Goal: Task Accomplishment & Management: Use online tool/utility

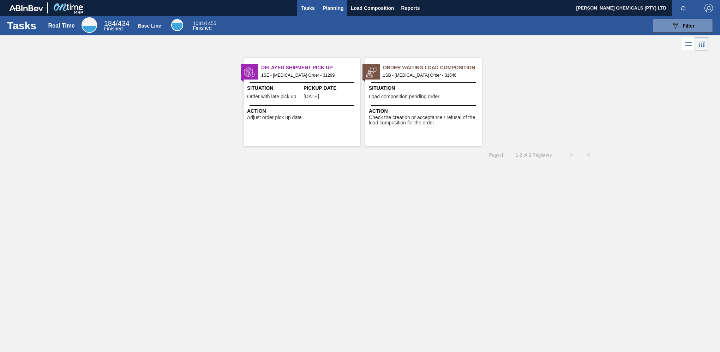
click at [342, 7] on span "Planning" at bounding box center [333, 8] width 21 height 8
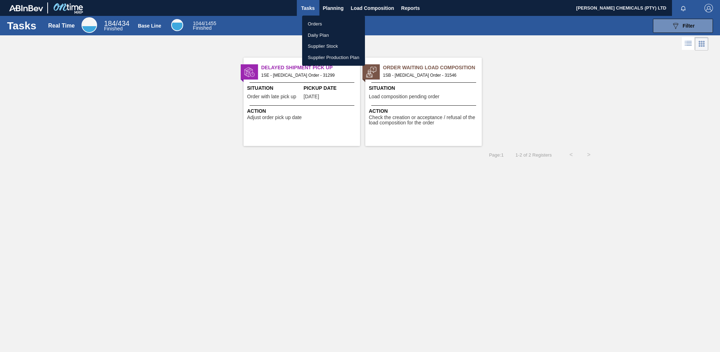
click at [325, 24] on li "Orders" at bounding box center [333, 23] width 63 height 11
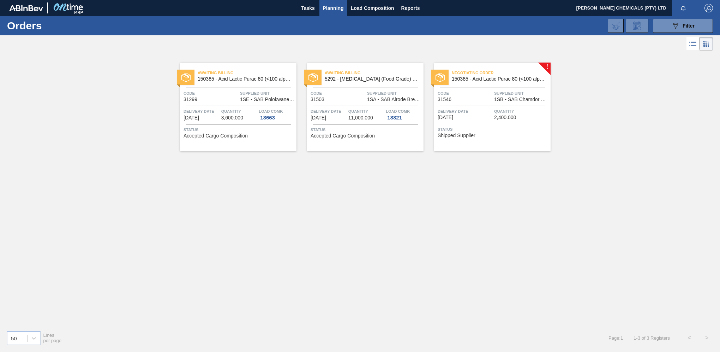
click at [496, 103] on div "Negotiating Order 150385 - Acid Lactic Purac 80 (<100 alpha)(25kg) Code 31546 S…" at bounding box center [492, 107] width 116 height 88
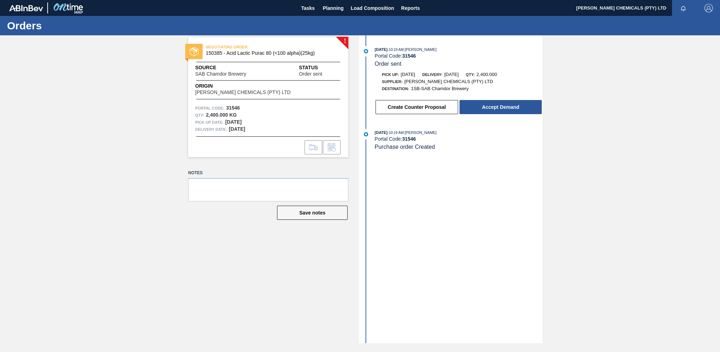
click at [498, 101] on div "Create Counter Proposal Accept Demand" at bounding box center [459, 107] width 168 height 16
click at [496, 113] on button "Accept Demand" at bounding box center [501, 107] width 82 height 14
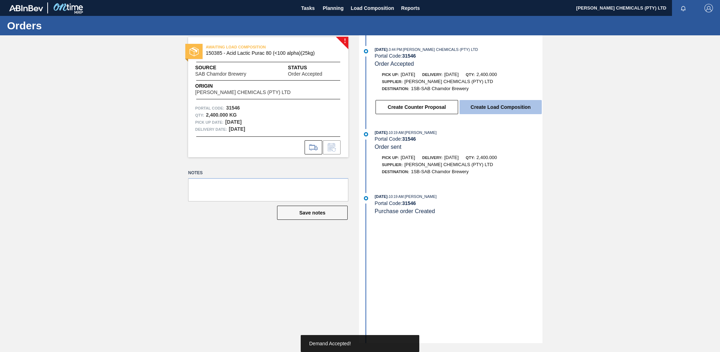
click at [493, 107] on button "Create Load Composition" at bounding box center [501, 107] width 82 height 14
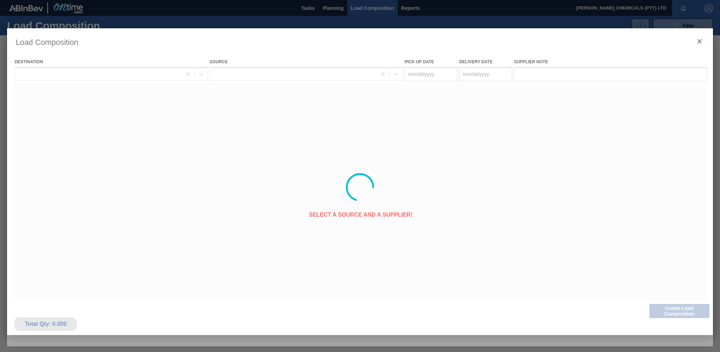
type Date "[DATE]"
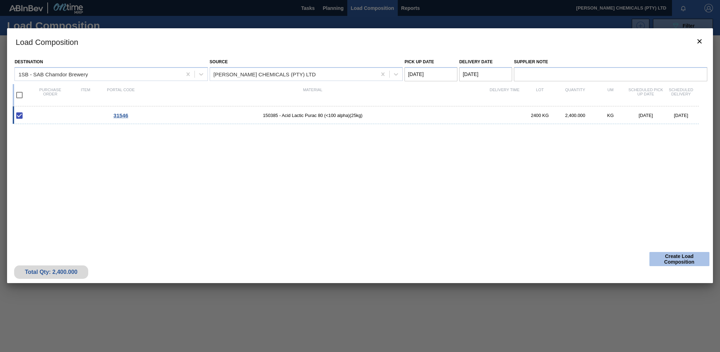
click at [669, 257] on button "Create Load Composition" at bounding box center [679, 259] width 60 height 14
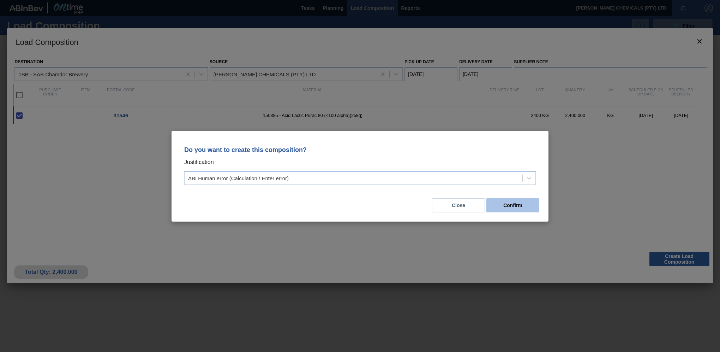
click at [514, 204] on button "Confirm" at bounding box center [512, 205] width 53 height 14
